Goal: Information Seeking & Learning: Learn about a topic

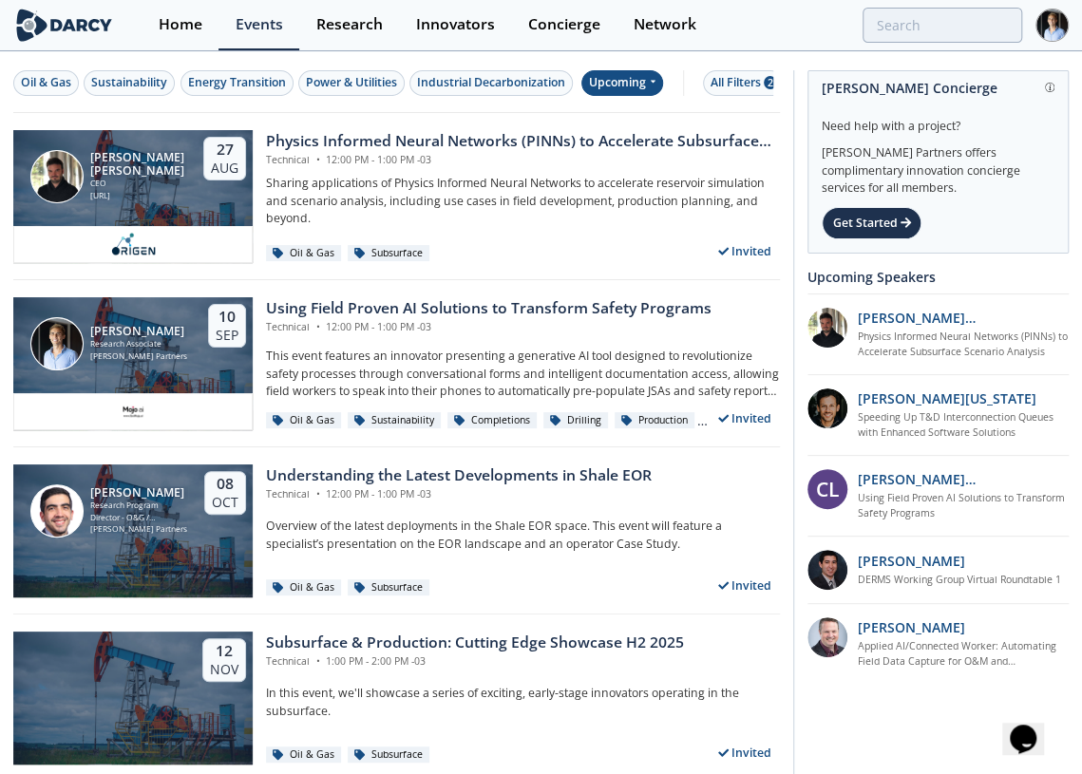
click at [622, 93] on div "Upcoming" at bounding box center [622, 83] width 83 height 26
click at [616, 145] on div "Past" at bounding box center [645, 145] width 118 height 30
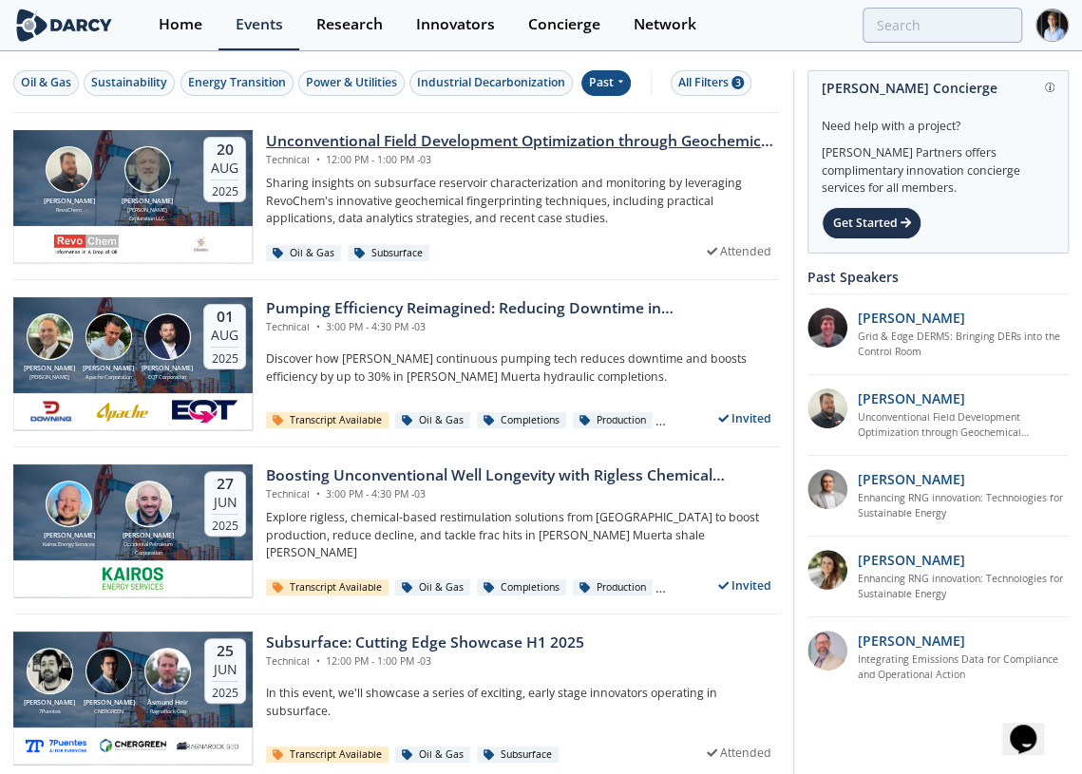
click at [435, 173] on div "Unconventional Field Development Optimization through Geochemical Fingerprintin…" at bounding box center [516, 196] width 527 height 133
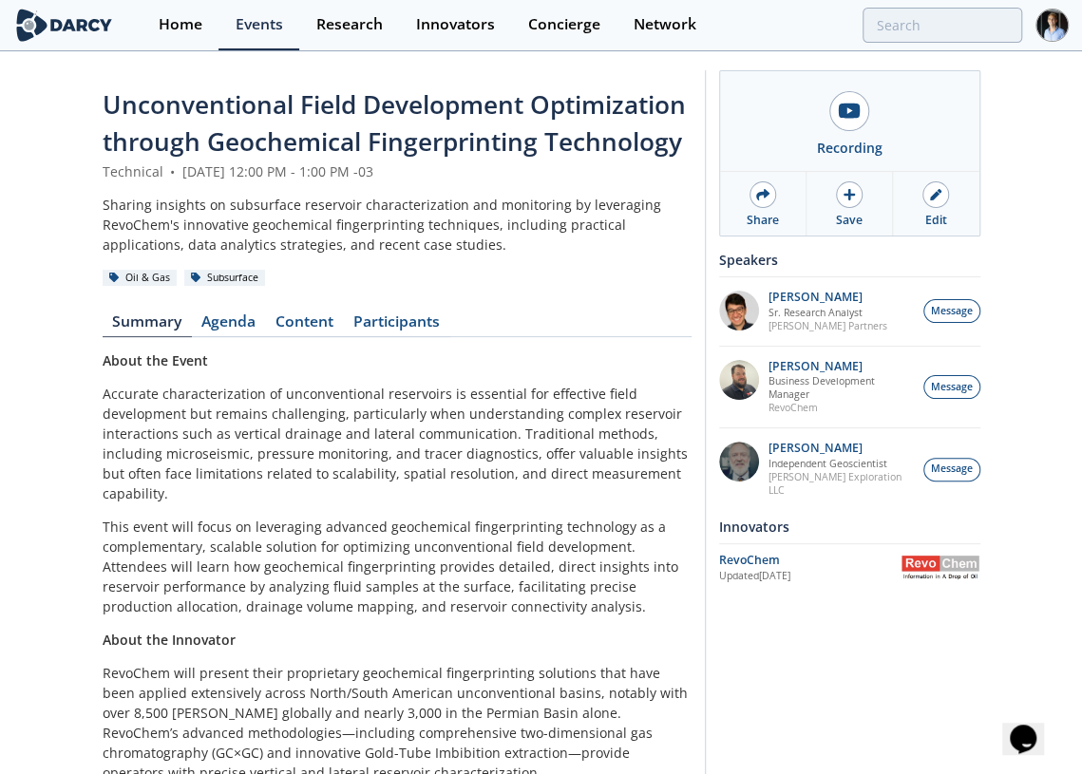
click at [312, 300] on div "Unconventional Field Development Optimization through Geochemical Fingerprintin…" at bounding box center [397, 574] width 589 height 976
click at [304, 309] on div "Unconventional Field Development Optimization through Geochemical Fingerprintin…" at bounding box center [397, 574] width 589 height 976
click at [300, 321] on link "Content" at bounding box center [305, 325] width 78 height 23
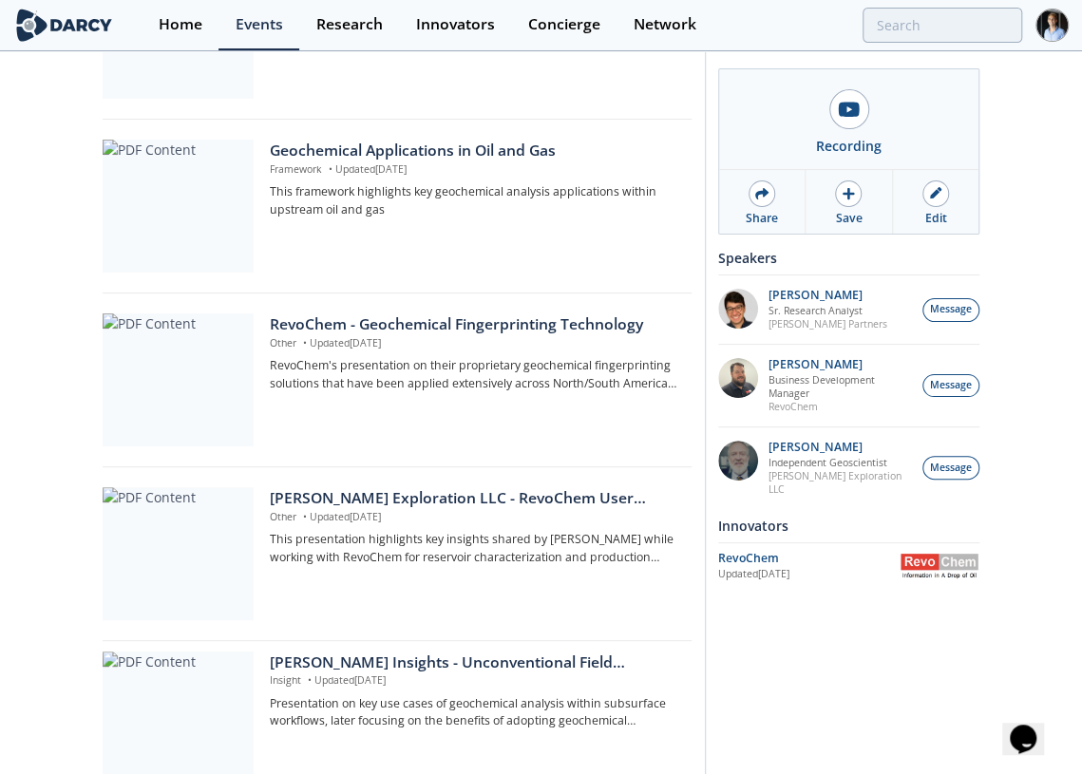
scroll to position [661, 0]
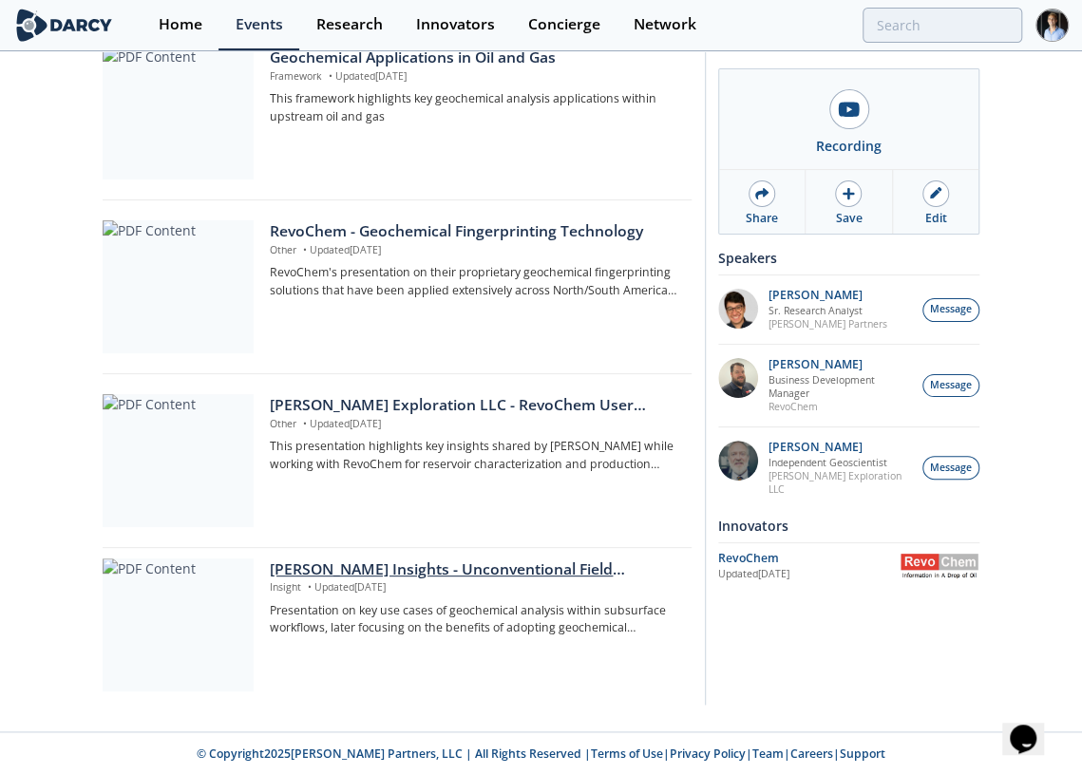
click at [370, 574] on div "[PERSON_NAME] Insights - Unconventional Field Development Optimization through …" at bounding box center [474, 570] width 408 height 23
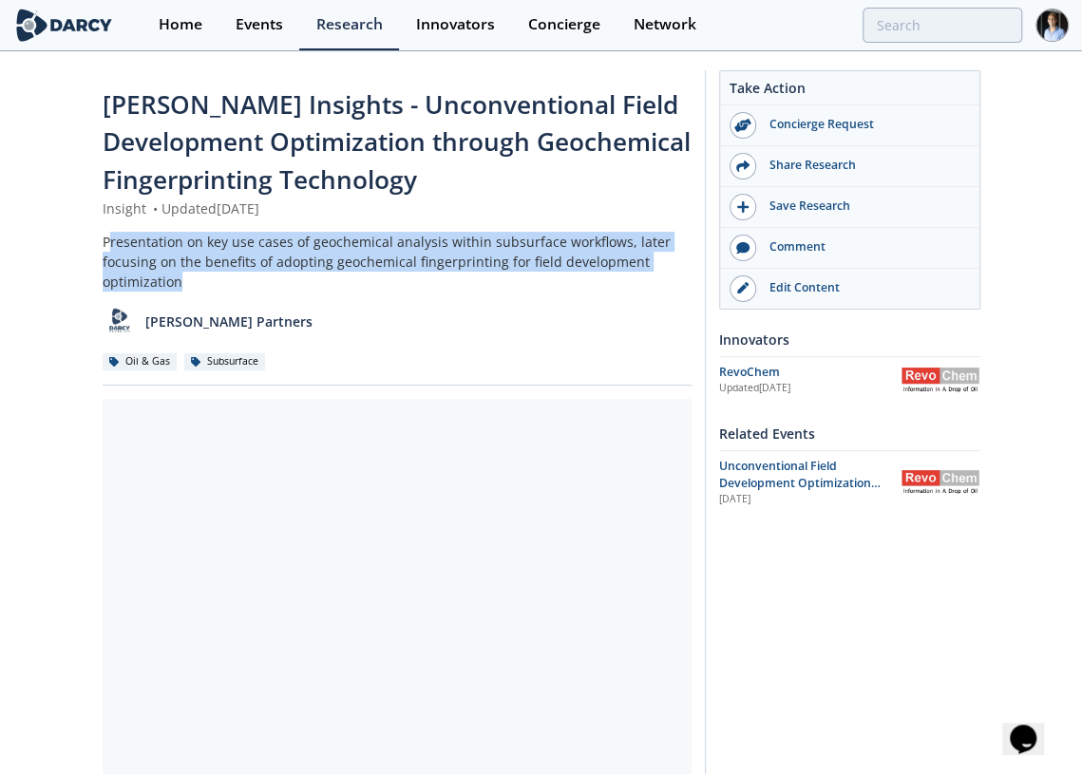
drag, startPoint x: 110, startPoint y: 239, endPoint x: 222, endPoint y: 284, distance: 120.7
click at [222, 284] on div "Presentation on key use cases of geochemical analysis within subsurface workflo…" at bounding box center [397, 262] width 589 height 60
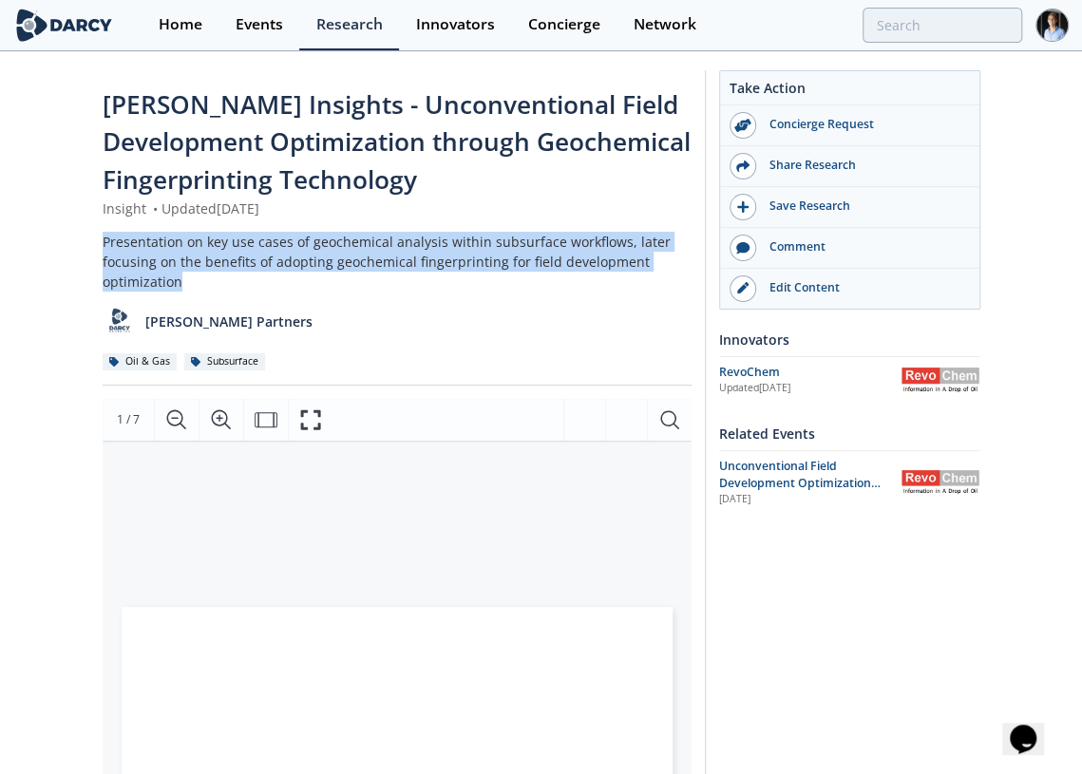
drag, startPoint x: 222, startPoint y: 284, endPoint x: 58, endPoint y: 241, distance: 169.8
click at [58, 241] on div "Darcy Insights - Unconventional Field Development Optimization through Geochemi…" at bounding box center [541, 779] width 1082 height 1452
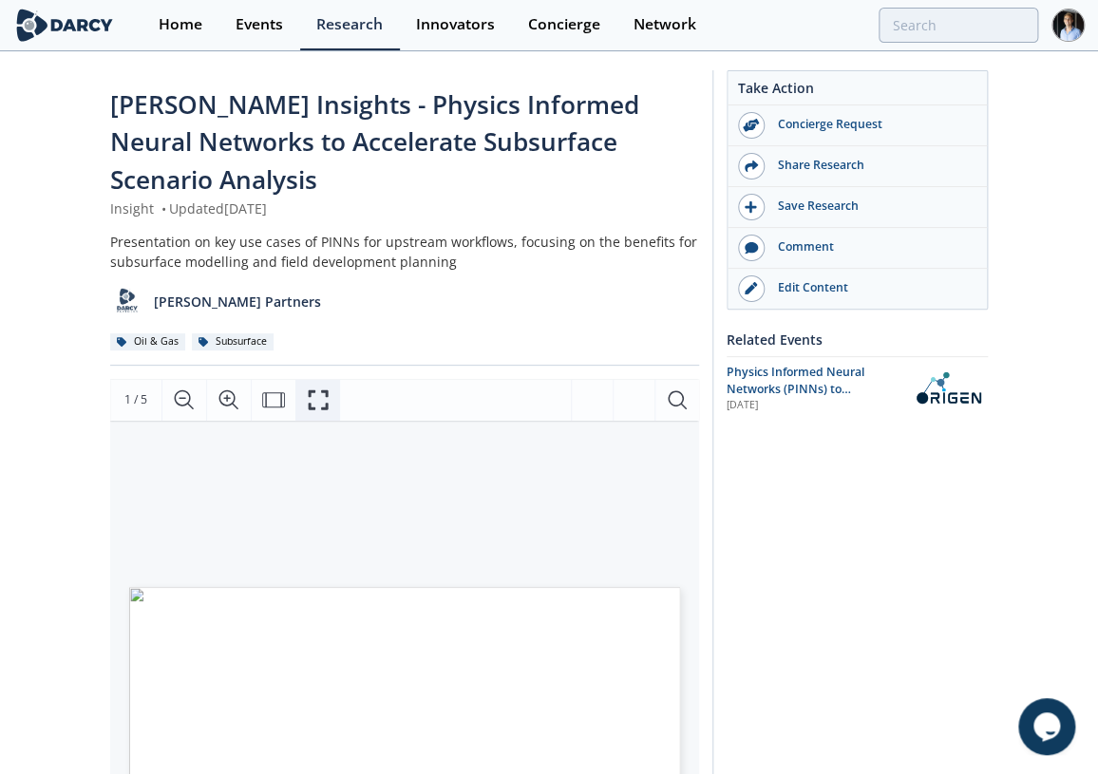
click at [315, 406] on icon "Fullscreen" at bounding box center [318, 400] width 23 height 23
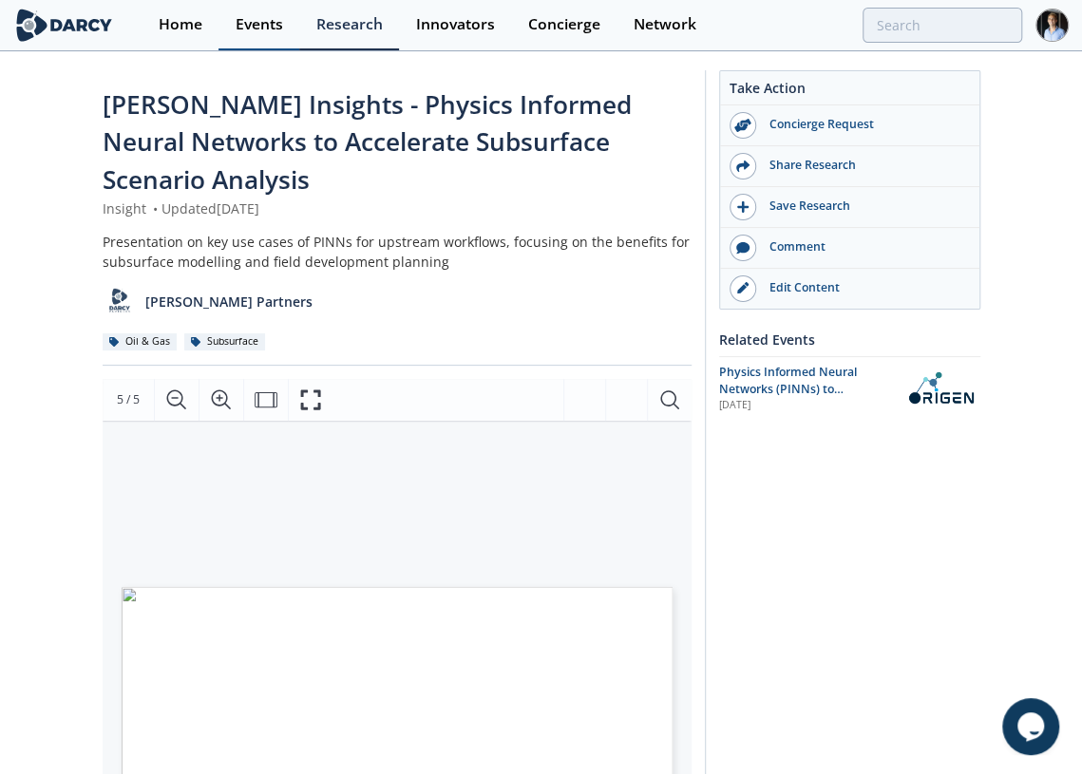
click at [273, 35] on link "Events" at bounding box center [259, 25] width 81 height 50
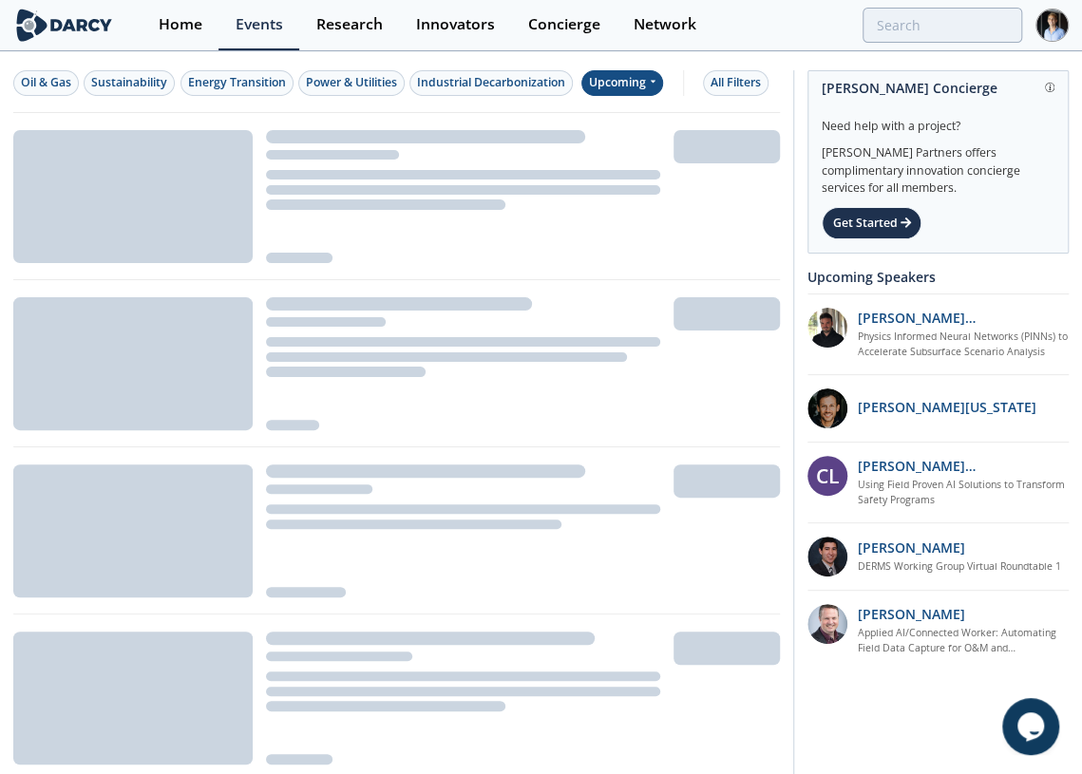
click at [642, 86] on div "Upcoming" at bounding box center [622, 83] width 83 height 26
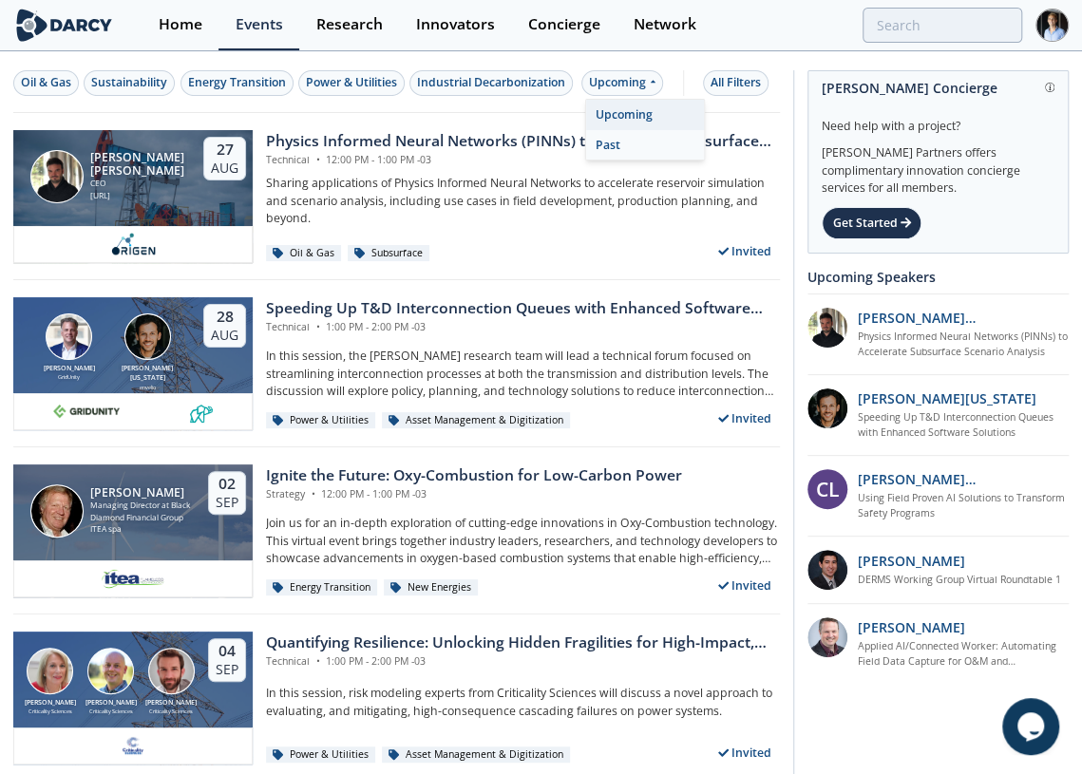
drag, startPoint x: 621, startPoint y: 125, endPoint x: 608, endPoint y: 139, distance: 18.8
click at [608, 139] on div "Upcoming Past" at bounding box center [645, 130] width 120 height 62
click at [608, 139] on div "Past" at bounding box center [645, 145] width 118 height 30
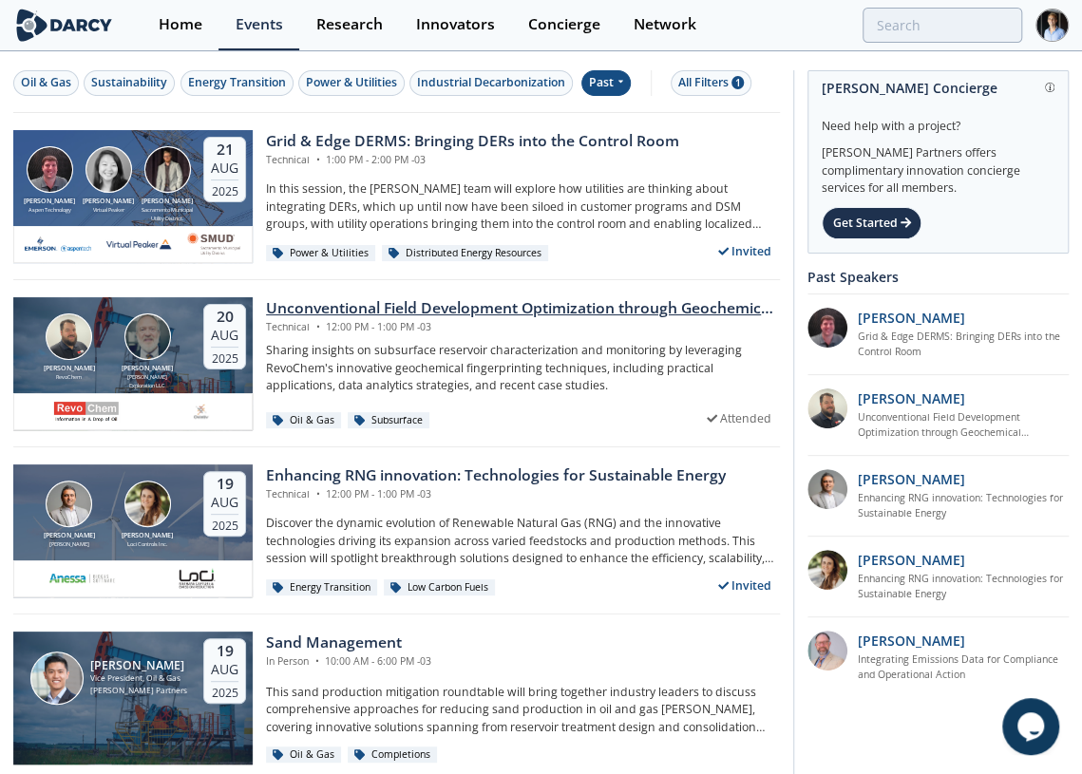
click at [223, 366] on div "[DATE]" at bounding box center [224, 337] width 43 height 67
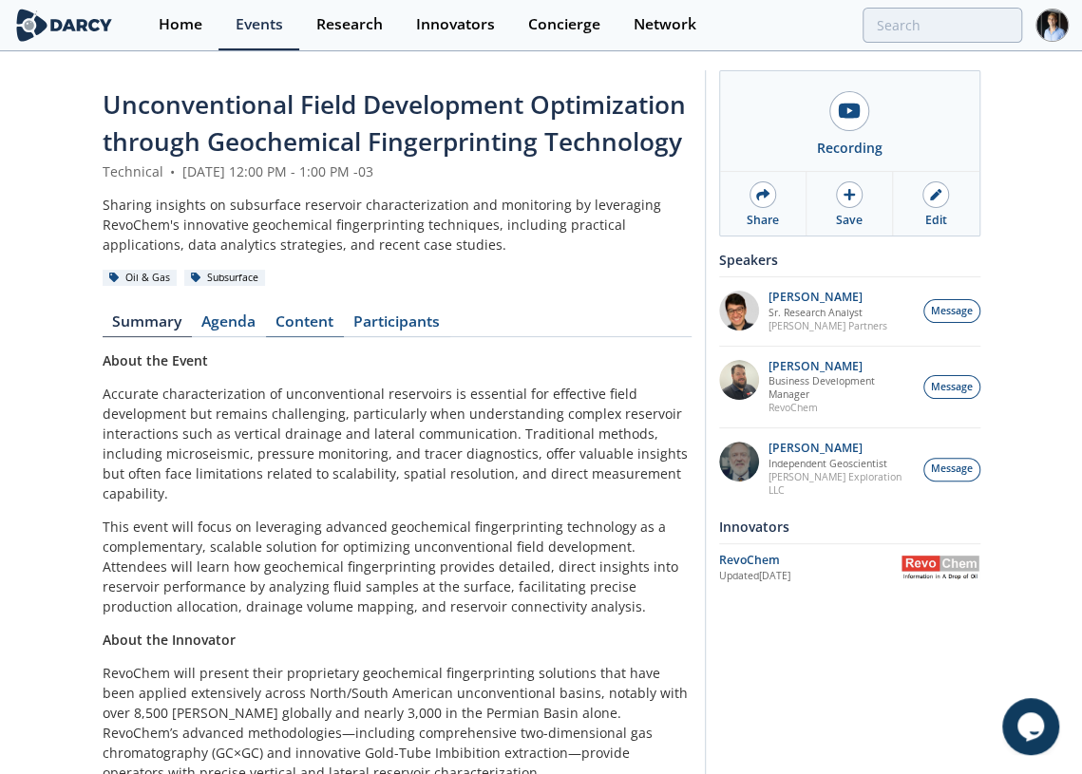
click at [300, 319] on link "Content" at bounding box center [305, 325] width 78 height 23
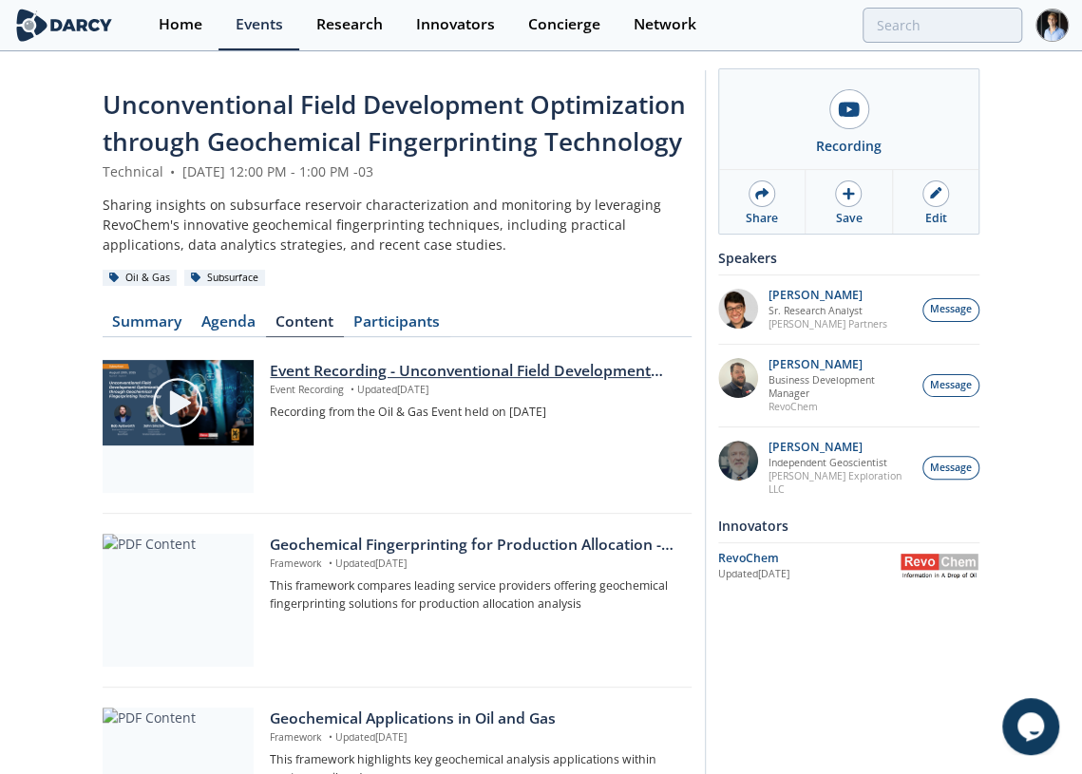
scroll to position [232, 0]
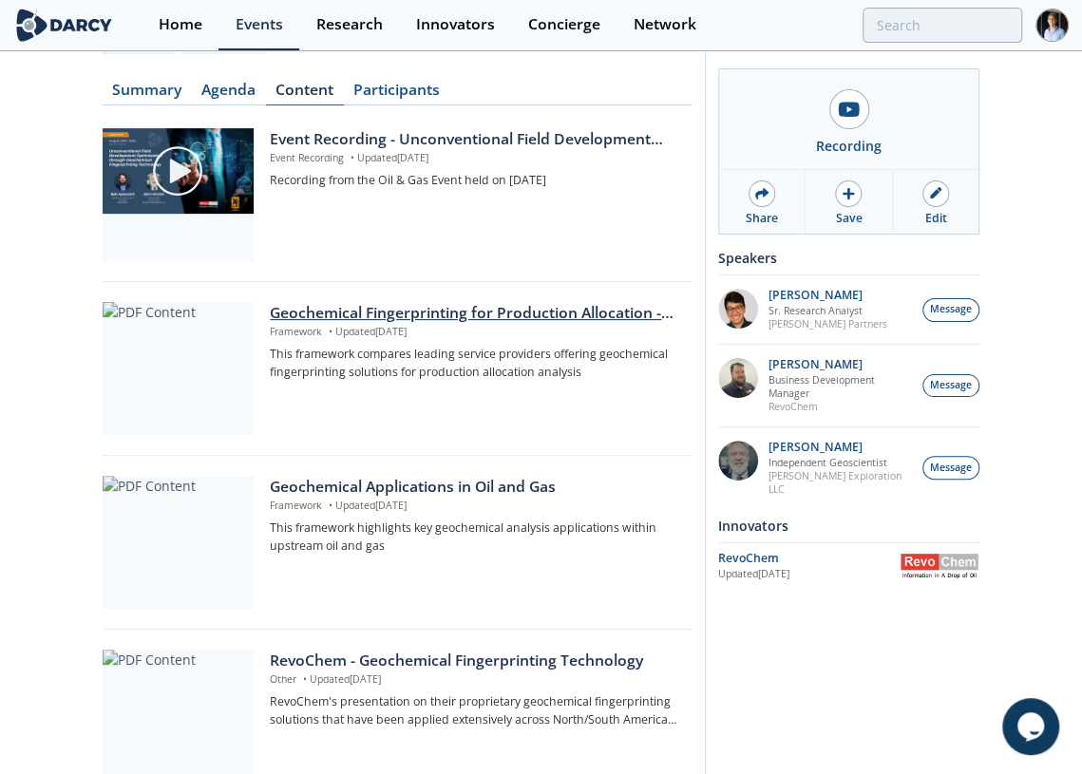
click at [331, 302] on div "Geochemical Fingerprinting for Production Allocation - Innovator Comparison" at bounding box center [474, 313] width 408 height 23
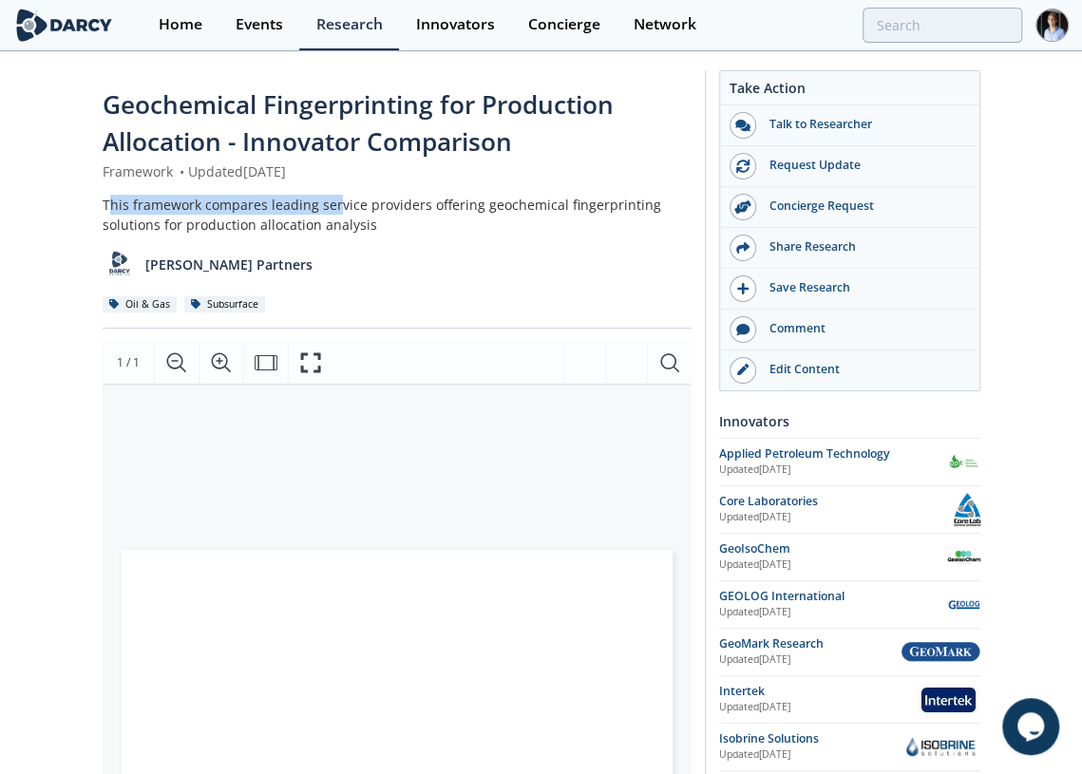
drag, startPoint x: 110, startPoint y: 203, endPoint x: 349, endPoint y: 209, distance: 238.5
click at [349, 209] on div "This framework compares leading service providers offering geochemical fingerpr…" at bounding box center [397, 215] width 589 height 40
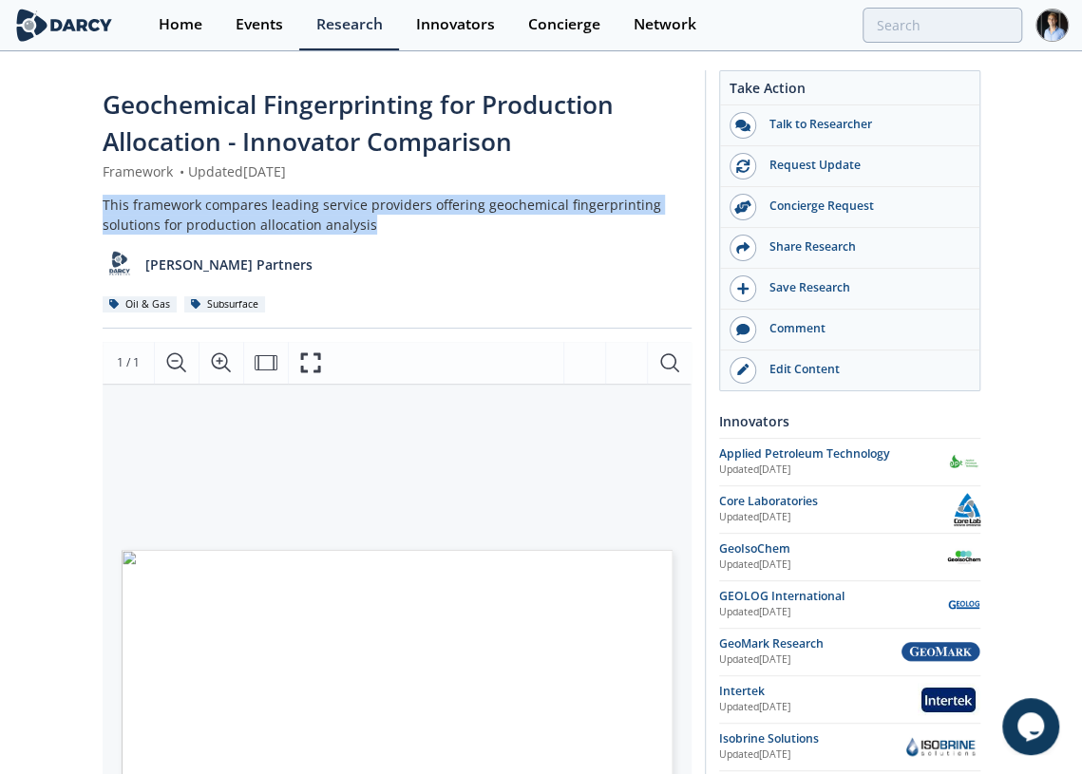
drag, startPoint x: 377, startPoint y: 230, endPoint x: 39, endPoint y: 214, distance: 338.6
click at [39, 214] on div "Geochemical Fingerprinting for Production Allocation - Innovator Comparison Fra…" at bounding box center [541, 750] width 1082 height 1395
copy div "This framework compares leading service providers offering geochemical fingerpr…"
click at [187, 30] on div "Home" at bounding box center [181, 24] width 44 height 15
